Goal: Information Seeking & Learning: Learn about a topic

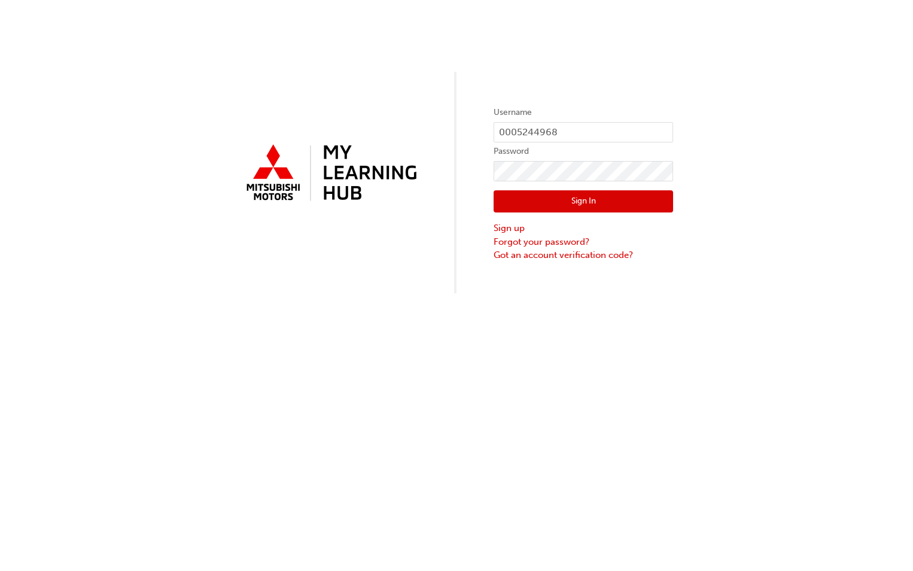
click at [610, 202] on button "Sign In" at bounding box center [584, 201] width 180 height 23
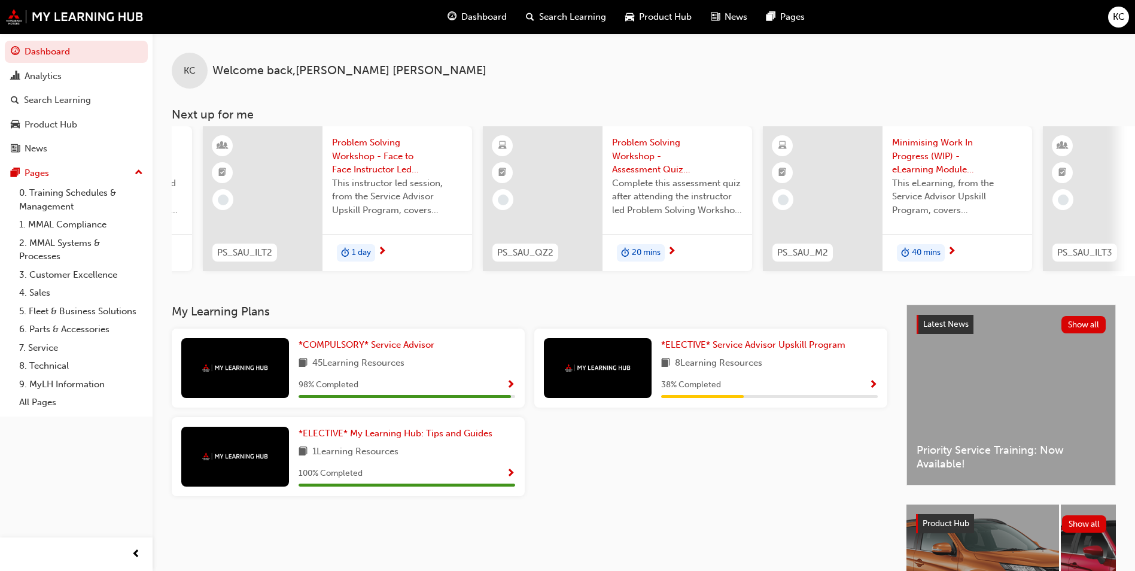
scroll to position [0, 281]
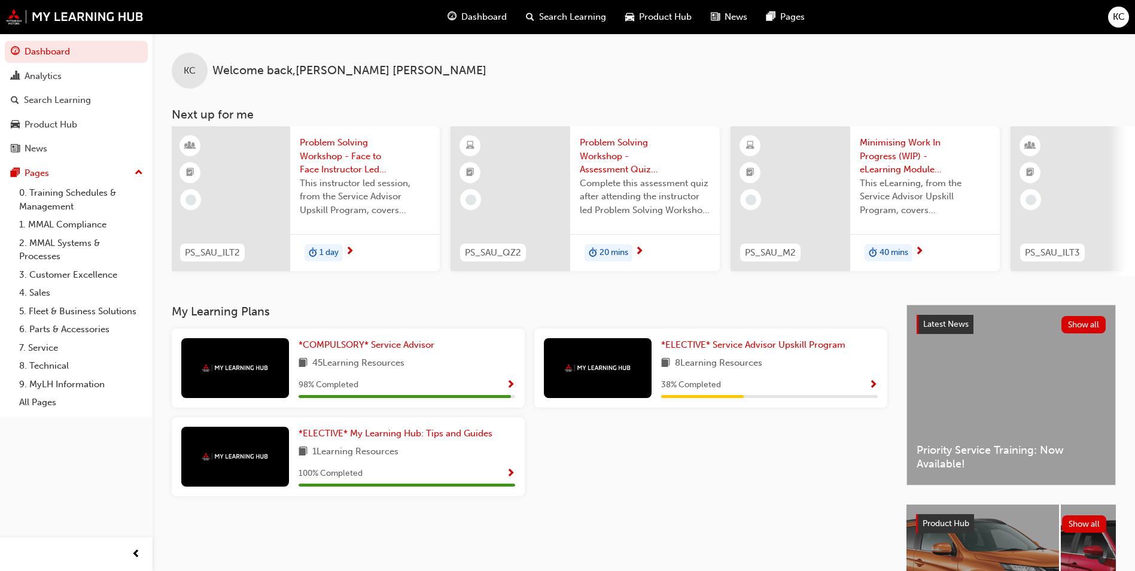
click at [615, 158] on span "Problem Solving Workshop - Assessment Quiz (Service Advisor Upskill Program)" at bounding box center [645, 156] width 130 height 41
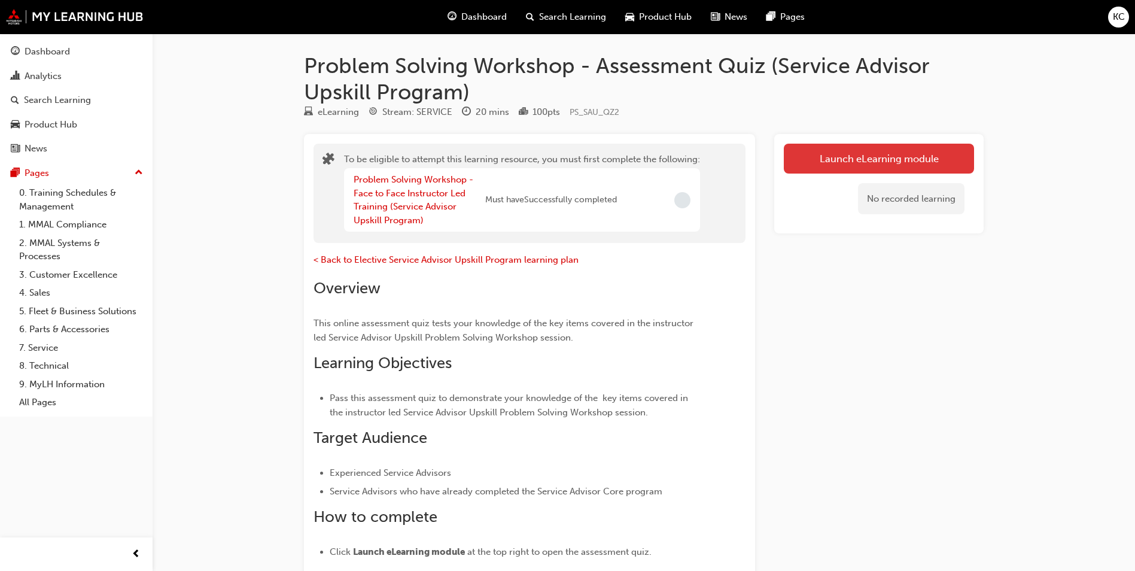
click at [888, 154] on button "Launch eLearning module" at bounding box center [879, 159] width 190 height 30
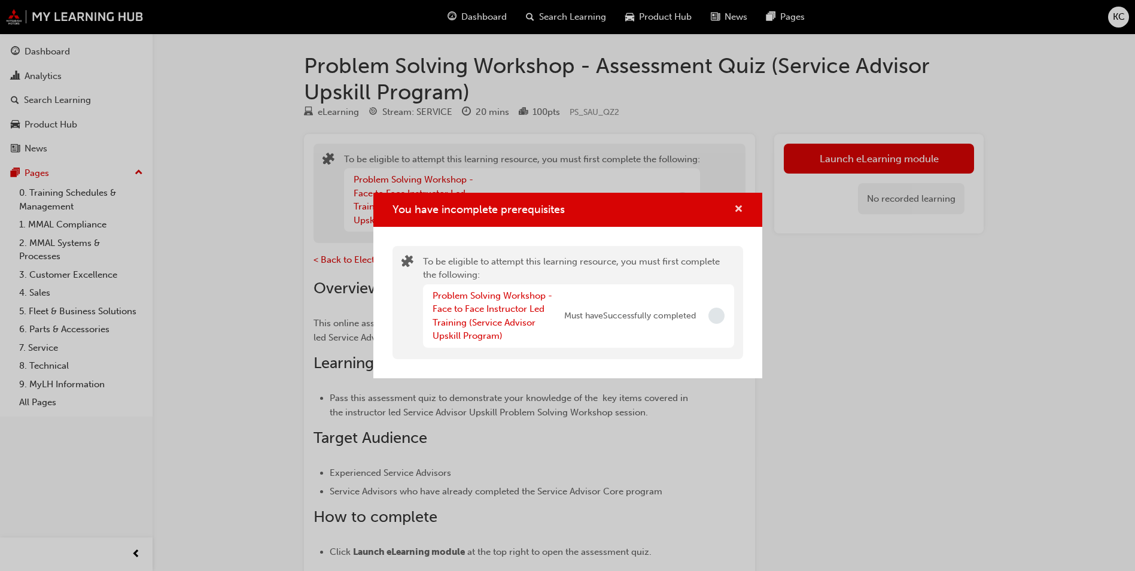
click at [737, 209] on span "cross-icon" at bounding box center [738, 210] width 9 height 11
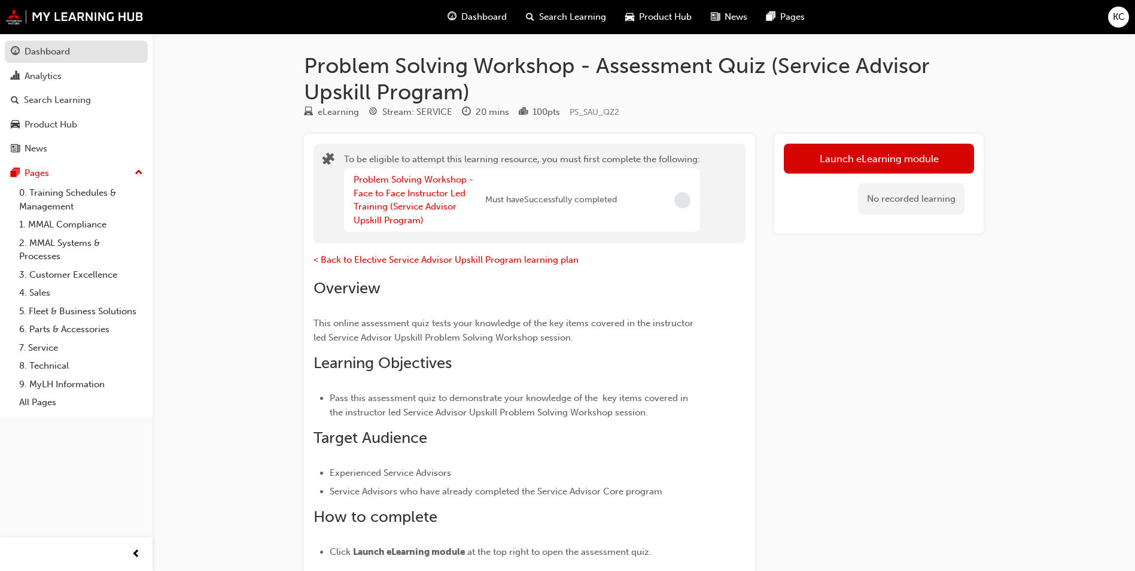
click at [60, 51] on div "Dashboard" at bounding box center [47, 52] width 45 height 14
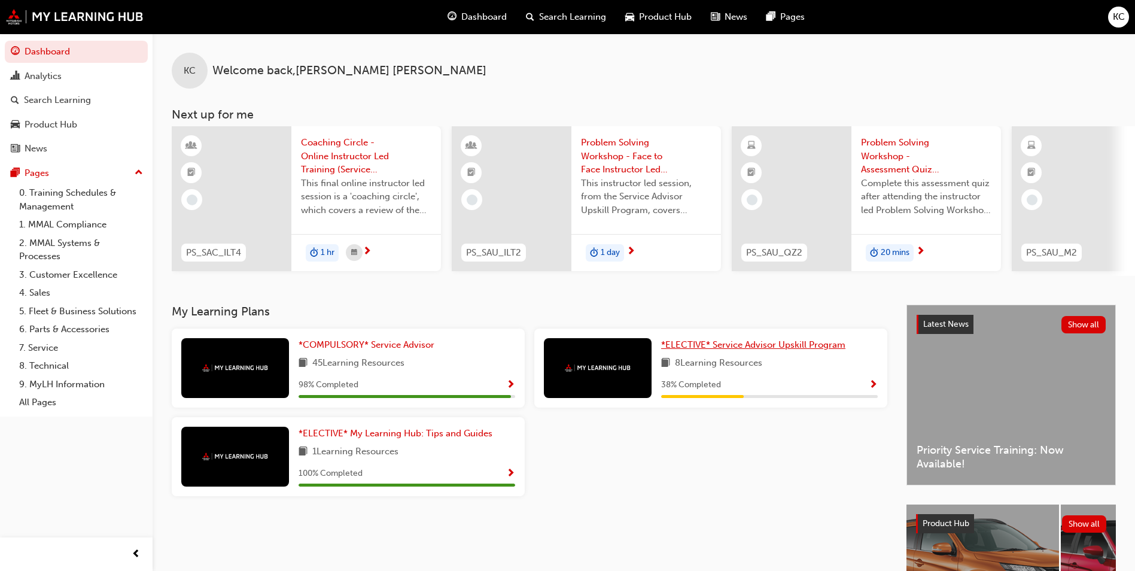
click at [727, 348] on span "*ELECTIVE* Service Advisor Upskill Program" at bounding box center [753, 344] width 184 height 11
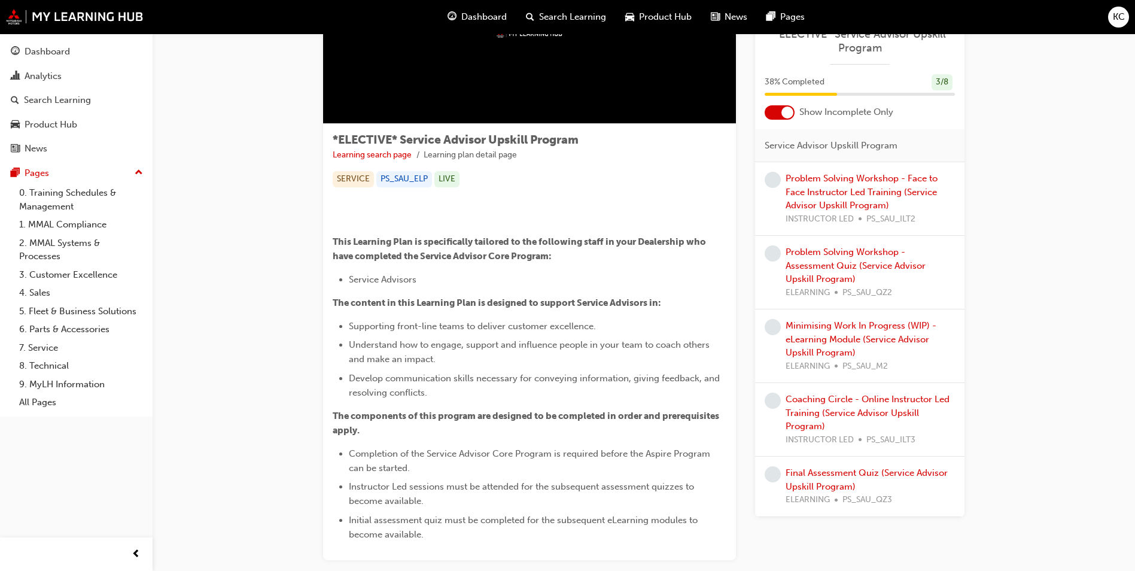
scroll to position [124, 0]
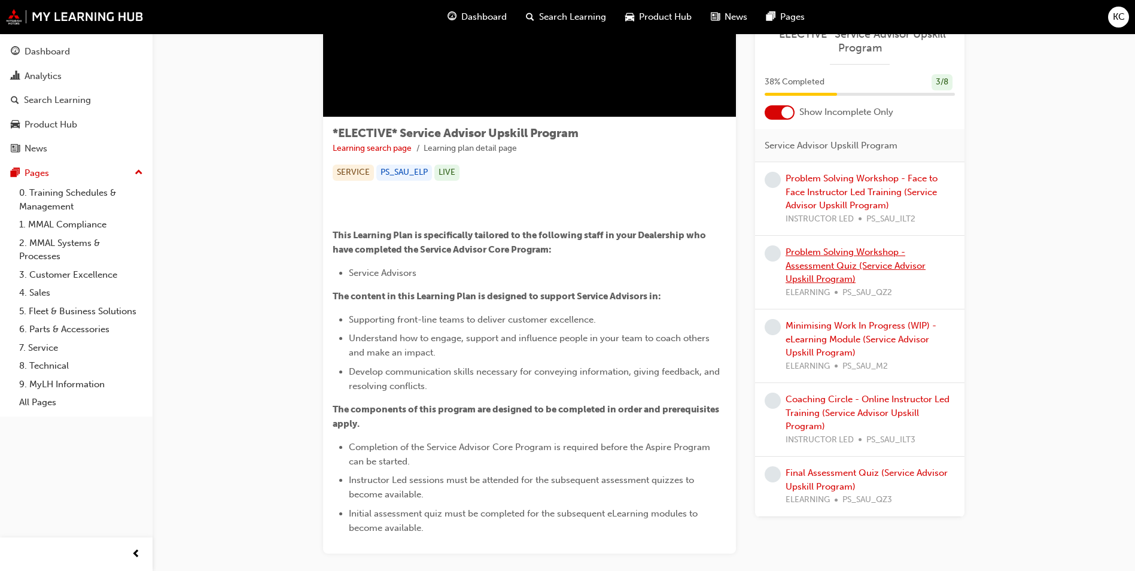
click at [835, 260] on link "Problem Solving Workshop - Assessment Quiz (Service Advisor Upskill Program)" at bounding box center [856, 266] width 140 height 38
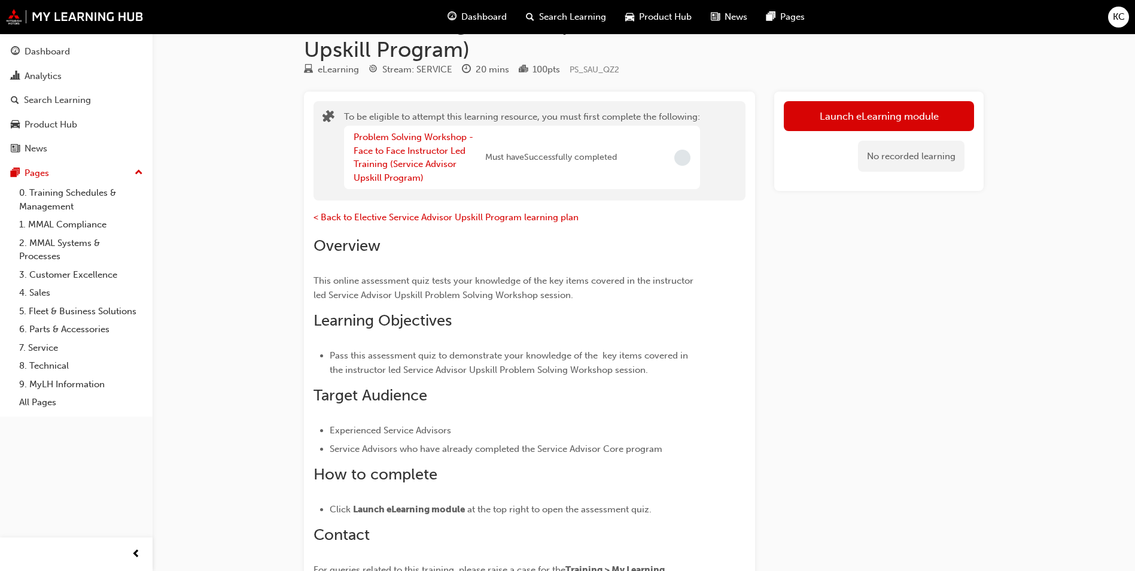
scroll to position [2, 0]
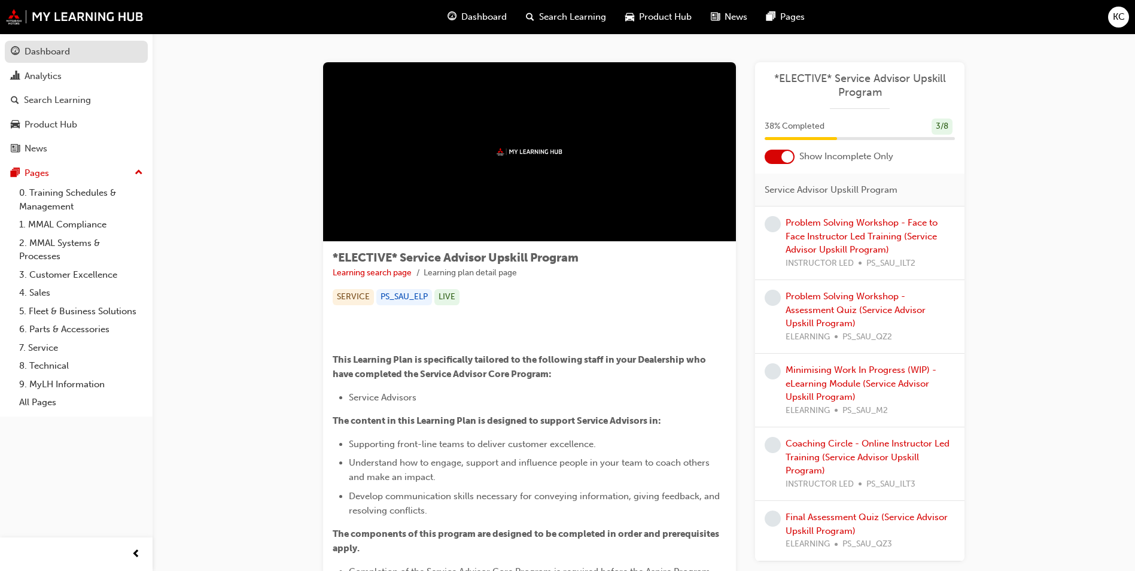
click at [54, 51] on div "Dashboard" at bounding box center [47, 52] width 45 height 14
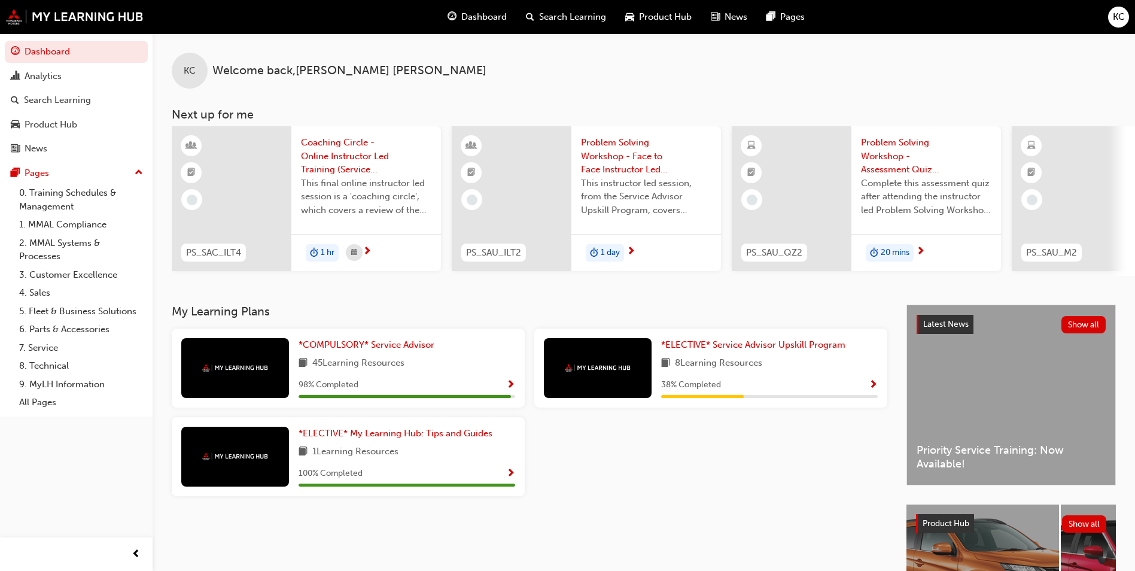
drag, startPoint x: 685, startPoint y: 282, endPoint x: 794, endPoint y: 279, distance: 108.4
click at [802, 283] on div "KC Welcome back , [PERSON_NAME] Next up for me PS_SAC_ILT4 Coaching Circle - On…" at bounding box center [644, 169] width 983 height 271
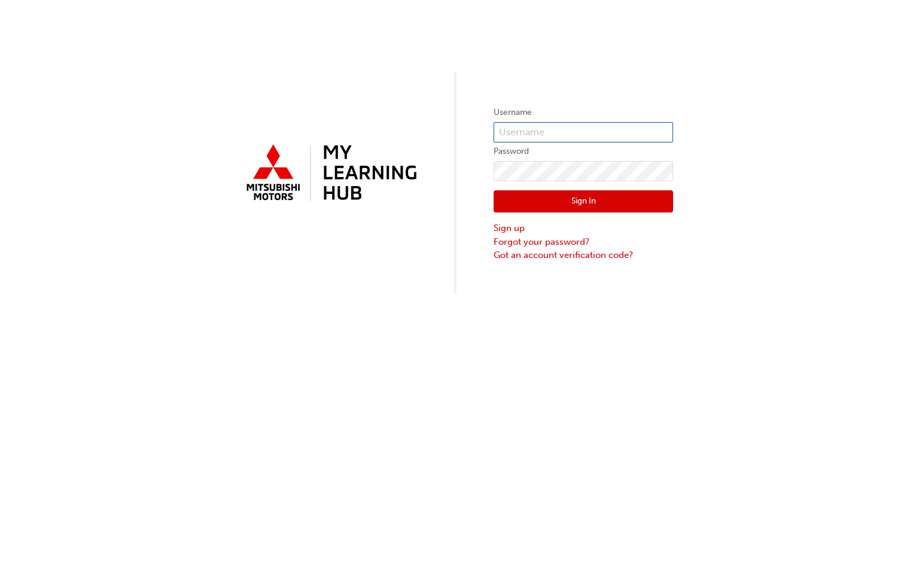
type input "0005244968"
click at [610, 200] on button "Sign In" at bounding box center [584, 201] width 180 height 23
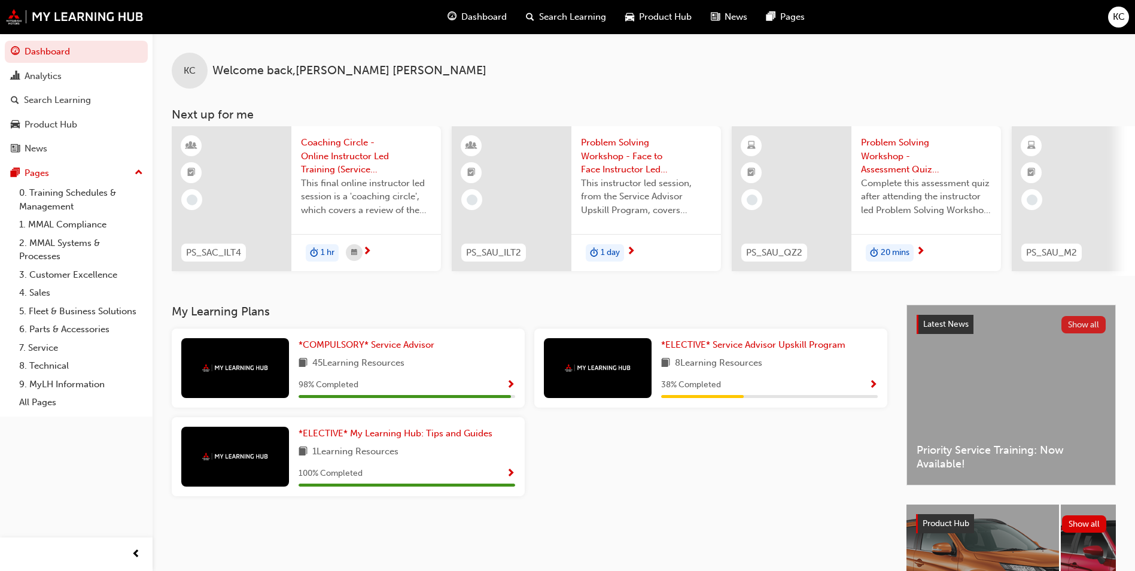
click at [913, 328] on button "Show all" at bounding box center [1084, 324] width 45 height 17
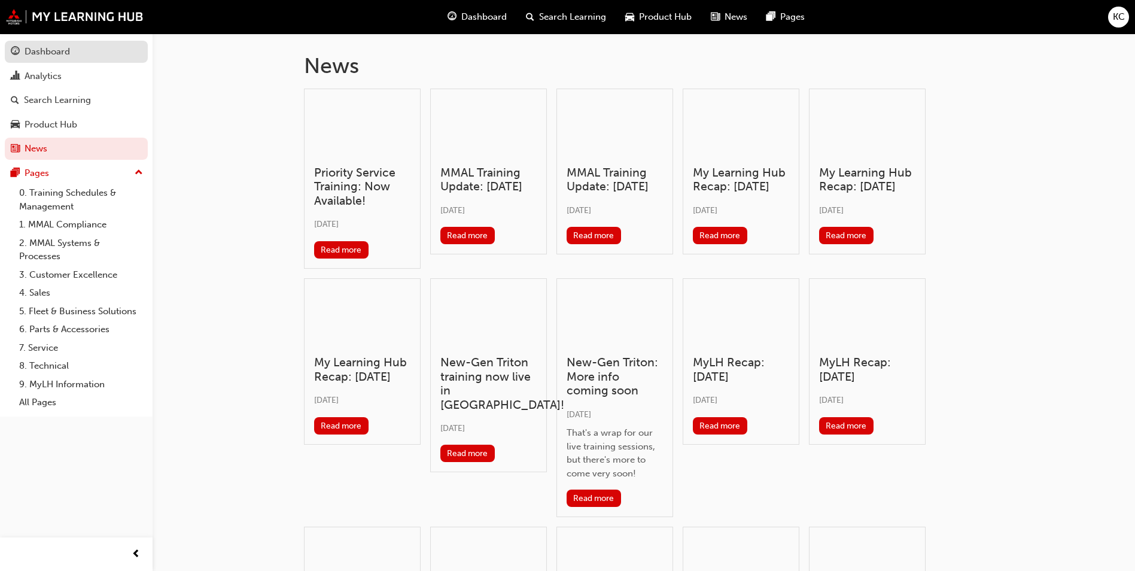
click at [62, 56] on div "Dashboard" at bounding box center [47, 52] width 45 height 14
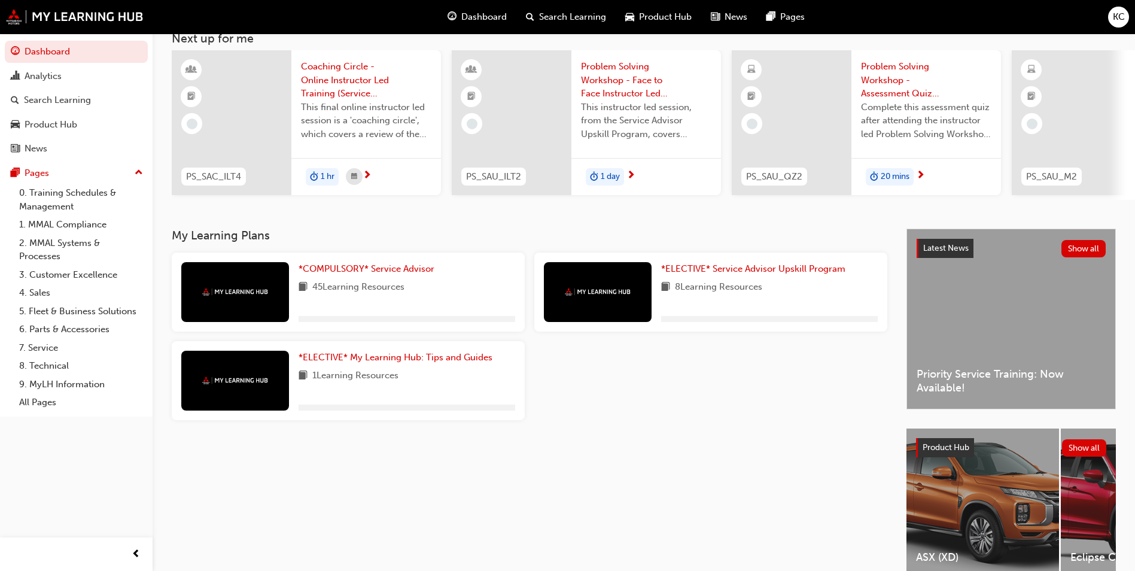
scroll to position [144, 0]
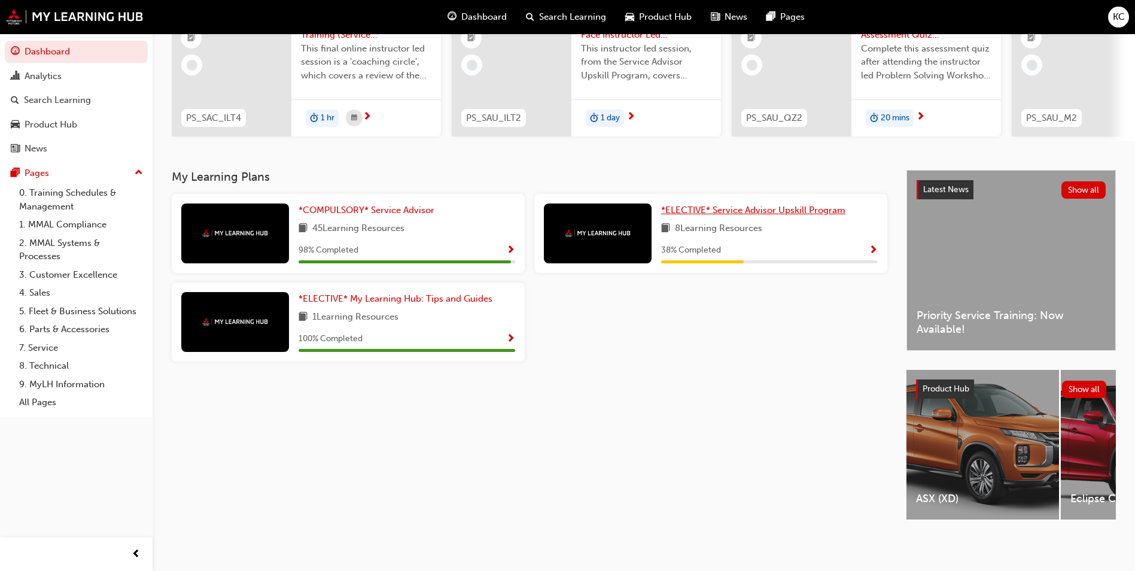
click at [735, 206] on span "*ELECTIVE* Service Advisor Upskill Program" at bounding box center [753, 210] width 184 height 11
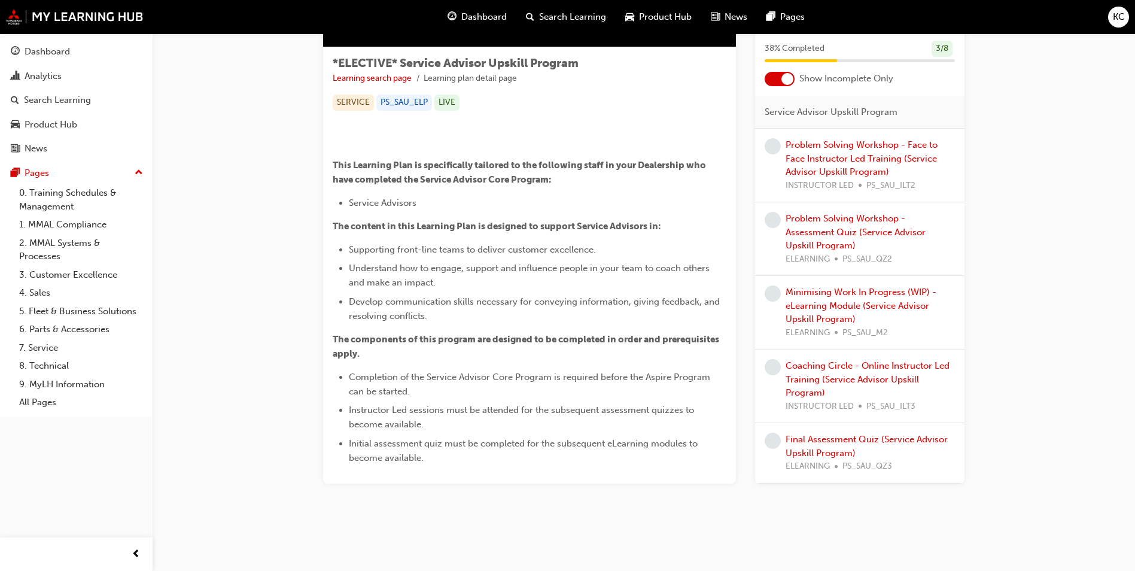
scroll to position [424, 0]
click at [833, 148] on link "Problem Solving Workshop - Face to Face Instructor Led Training (Service Adviso…" at bounding box center [862, 158] width 152 height 38
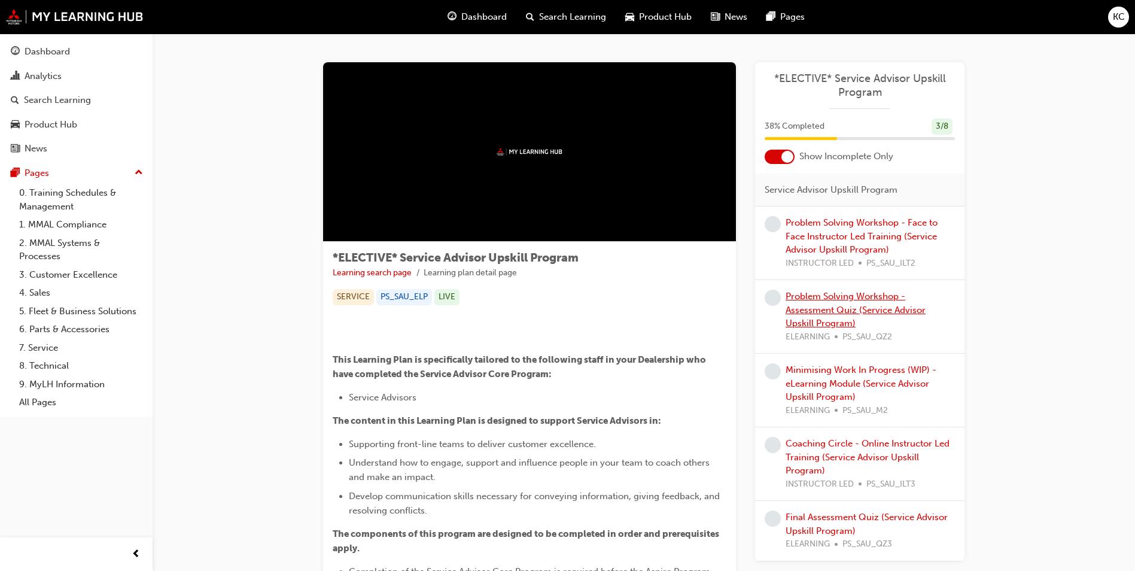
click at [856, 305] on link "Problem Solving Workshop - Assessment Quiz (Service Advisor Upskill Program)" at bounding box center [856, 310] width 140 height 38
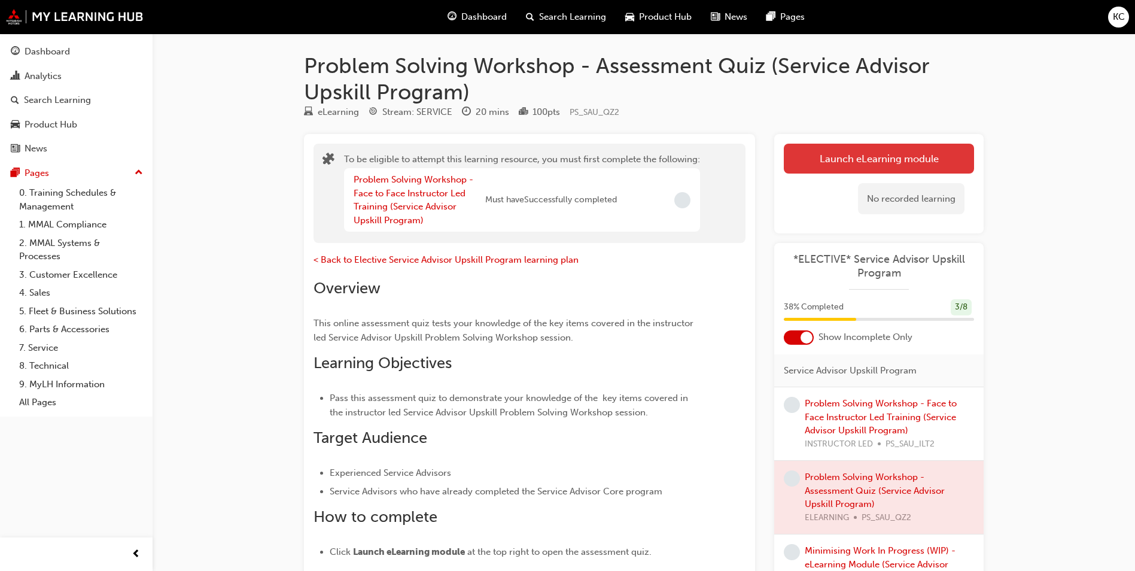
click at [858, 171] on button "Launch eLearning module" at bounding box center [879, 159] width 190 height 30
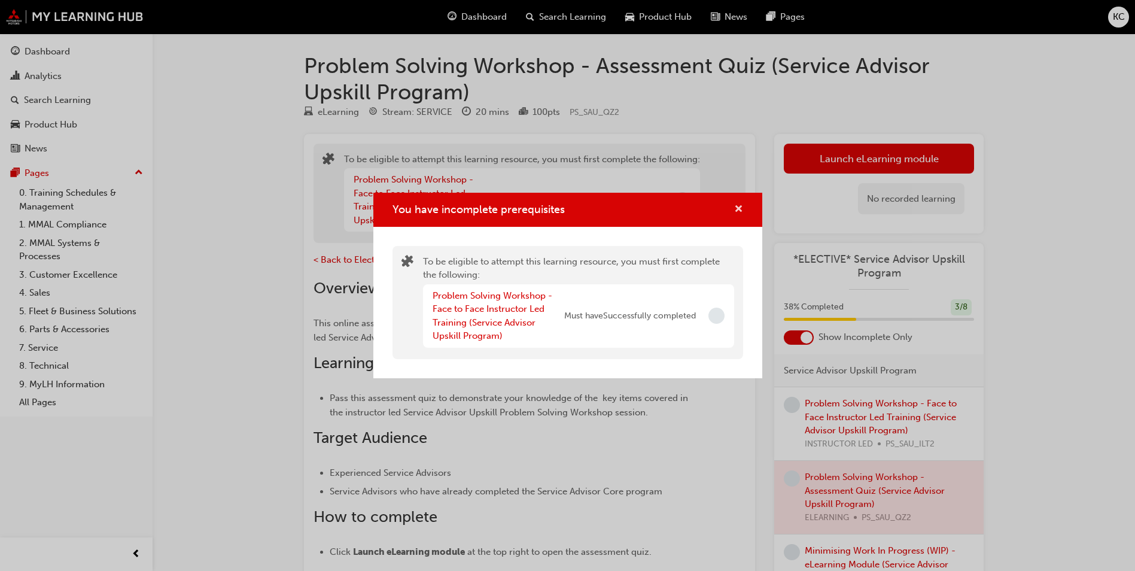
click at [738, 212] on span "cross-icon" at bounding box center [738, 210] width 9 height 11
